Goal: Transaction & Acquisition: Subscribe to service/newsletter

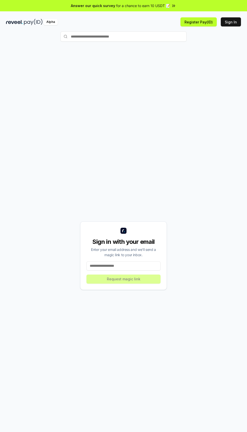
click at [206, 23] on button "Register Pay(ID)" at bounding box center [198, 21] width 36 height 9
click at [235, 33] on div at bounding box center [123, 36] width 235 height 10
click at [232, 25] on button "Sign In" at bounding box center [231, 21] width 20 height 9
click at [146, 270] on input at bounding box center [123, 265] width 74 height 9
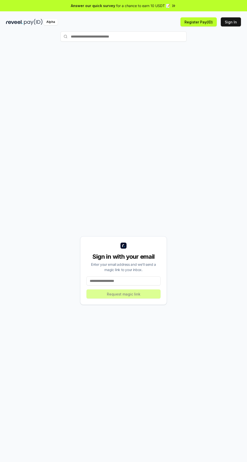
click at [197, 22] on button "Register Pay(ID)" at bounding box center [198, 21] width 36 height 9
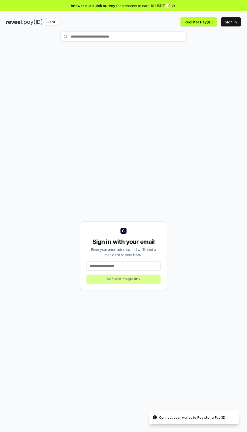
click at [205, 22] on button "Register Pay(ID)" at bounding box center [198, 21] width 36 height 9
click at [183, 415] on div "Connect your wallet to Register a Pay(ID)" at bounding box center [192, 417] width 67 height 5
click at [159, 411] on li "Connect your wallet to Register a Pay(ID)" at bounding box center [194, 417] width 90 height 13
